Goal: Information Seeking & Learning: Stay updated

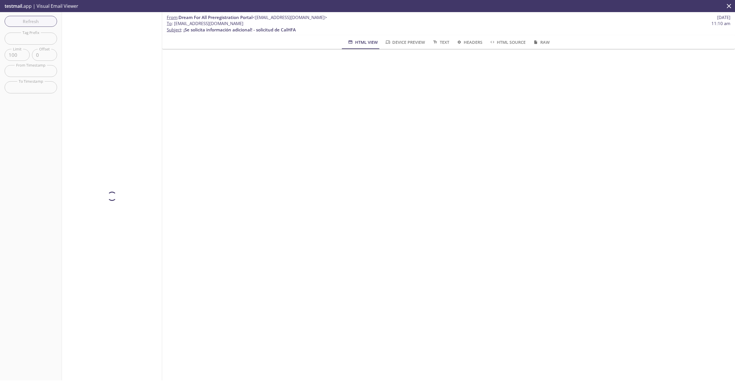
click at [115, 26] on div at bounding box center [112, 196] width 100 height 368
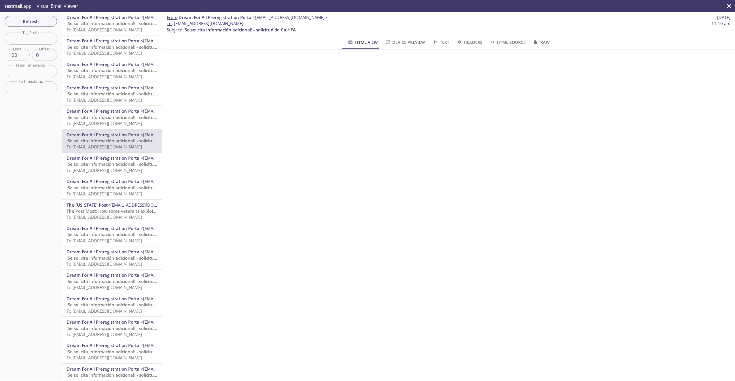
click at [114, 23] on span "¡Se solicita información adicional! - solicitud de CalHFA" at bounding box center [123, 23] width 112 height 6
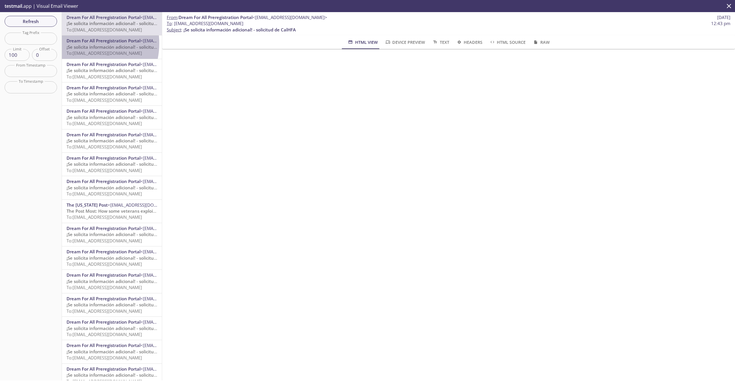
click at [81, 43] on span "Dream For All Preregistration Portal" at bounding box center [104, 41] width 74 height 6
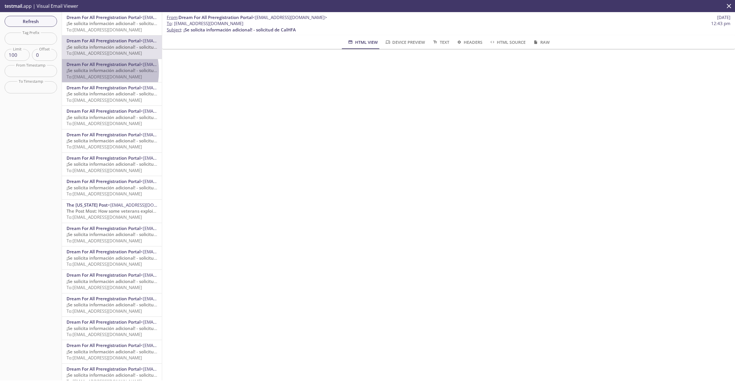
click at [92, 71] on span "¡Se solicita información adicional! - solicitud de CalHFA" at bounding box center [123, 70] width 112 height 6
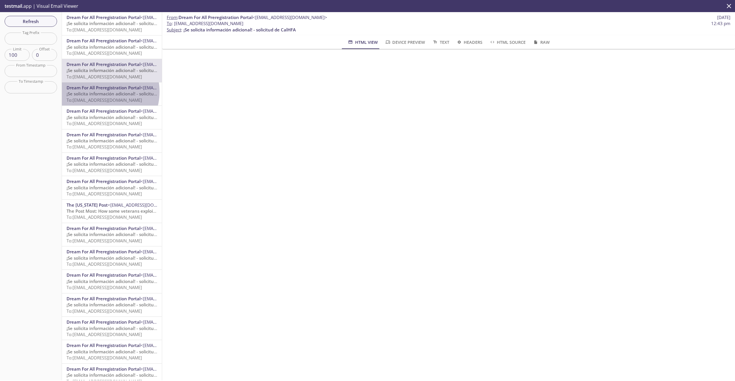
click at [100, 92] on span "¡Se solicita información adicional! - solicitud de CalHFA" at bounding box center [123, 94] width 112 height 6
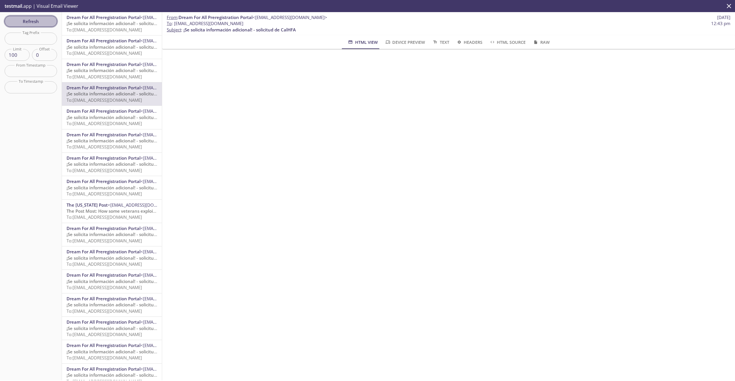
click at [30, 19] on span "Refresh" at bounding box center [30, 21] width 43 height 7
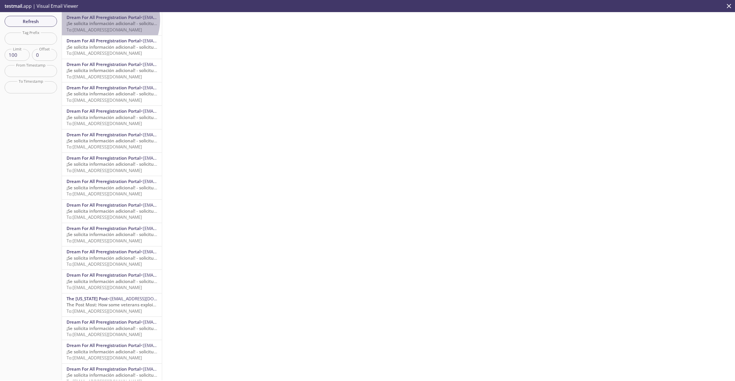
click at [105, 20] on span "Dream For All Preregistration Portal" at bounding box center [104, 17] width 74 height 6
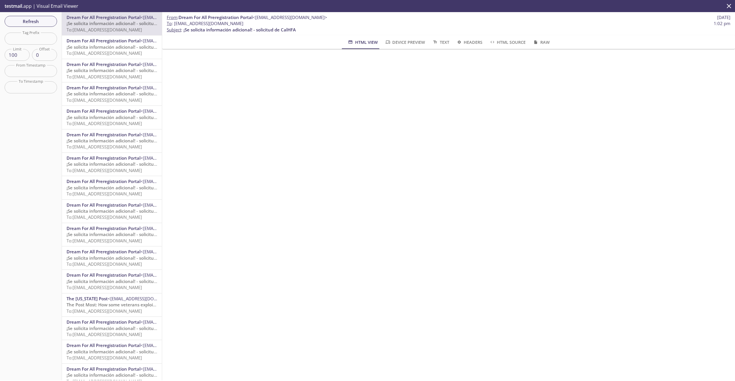
click at [109, 45] on span "¡Se solicita información adicional! - solicitud de CalHFA" at bounding box center [123, 47] width 112 height 6
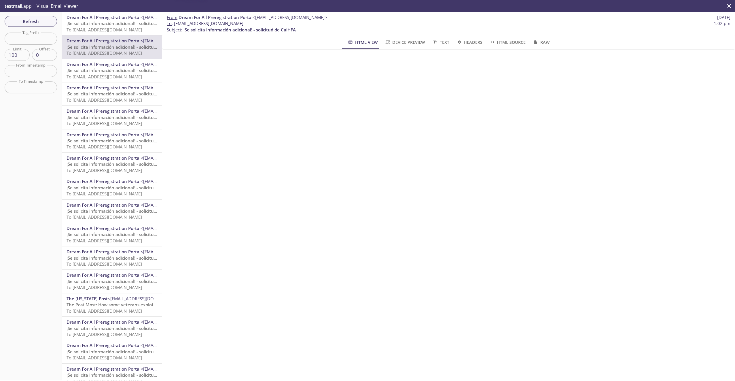
click at [104, 72] on span "¡Se solicita información adicional! - solicitud de CalHFA" at bounding box center [123, 70] width 112 height 6
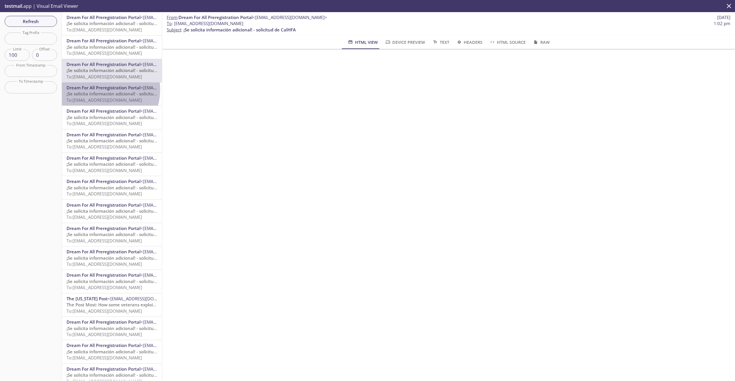
click at [101, 90] on span "Dream For All Preregistration Portal" at bounding box center [104, 88] width 74 height 6
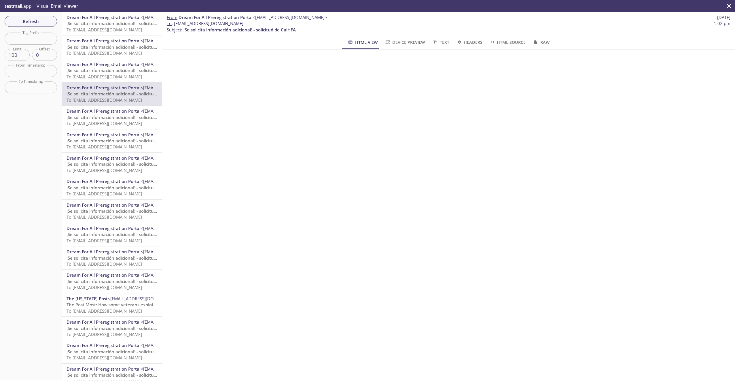
click at [99, 67] on span "Dream For All Preregistration Portal" at bounding box center [104, 64] width 74 height 6
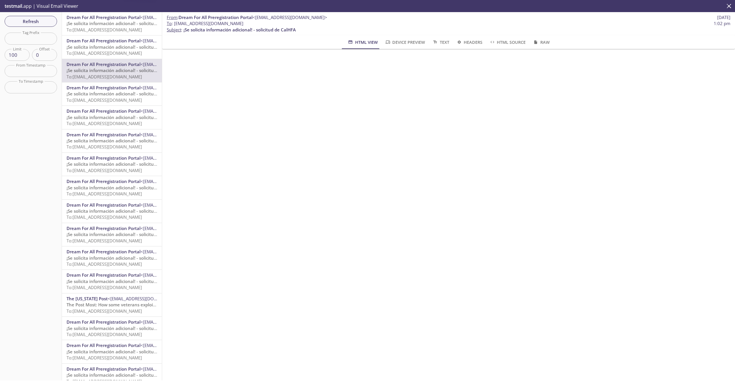
click at [103, 44] on span "¡Se solicita información adicional! - solicitud de CalHFA" at bounding box center [123, 47] width 112 height 6
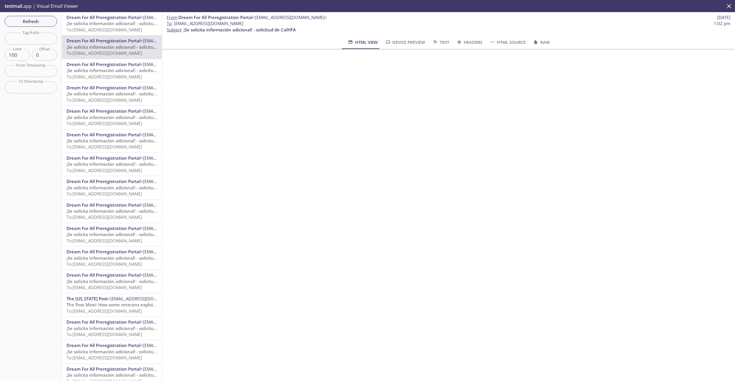
click at [100, 27] on span "To: [EMAIL_ADDRESS][DOMAIN_NAME]" at bounding box center [104, 30] width 75 height 6
